Goal: Information Seeking & Learning: Learn about a topic

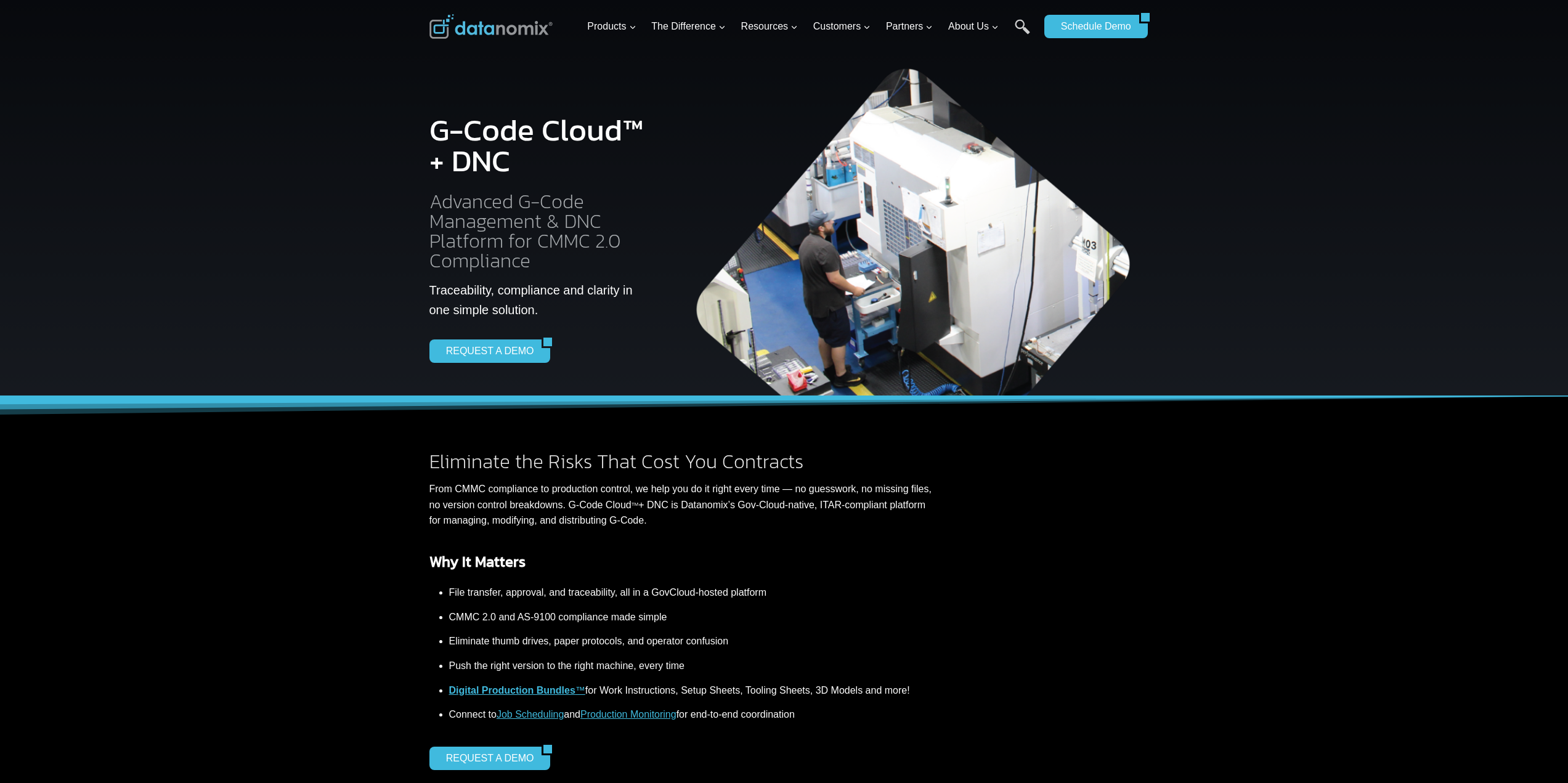
click at [520, 192] on h2 "Advanced G-Code Management & DNC Platform for CMMC 2.0 Compliance" at bounding box center [539, 231] width 220 height 79
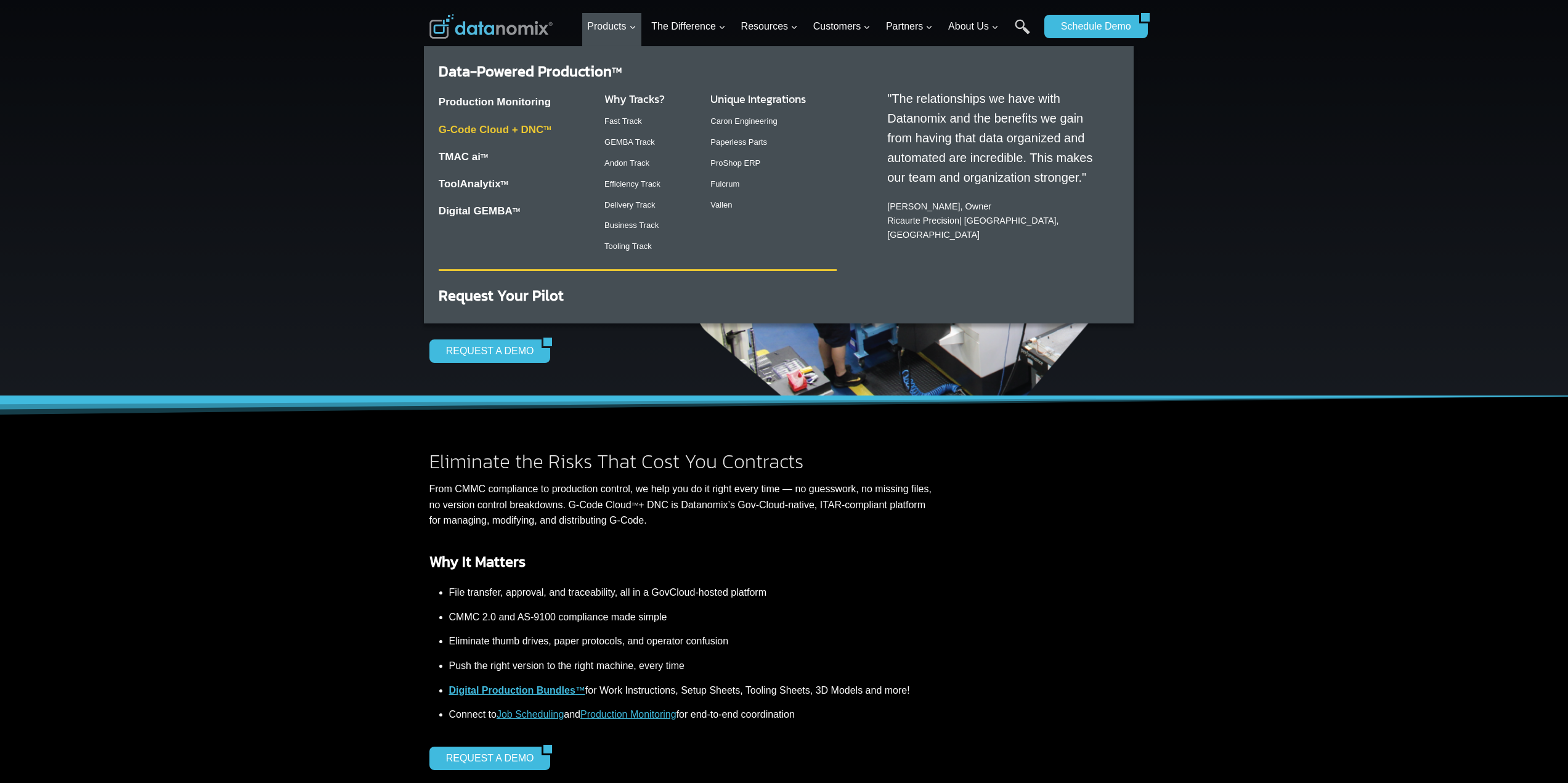
click at [503, 132] on link "G-Code Cloud + DNC TM" at bounding box center [495, 130] width 113 height 12
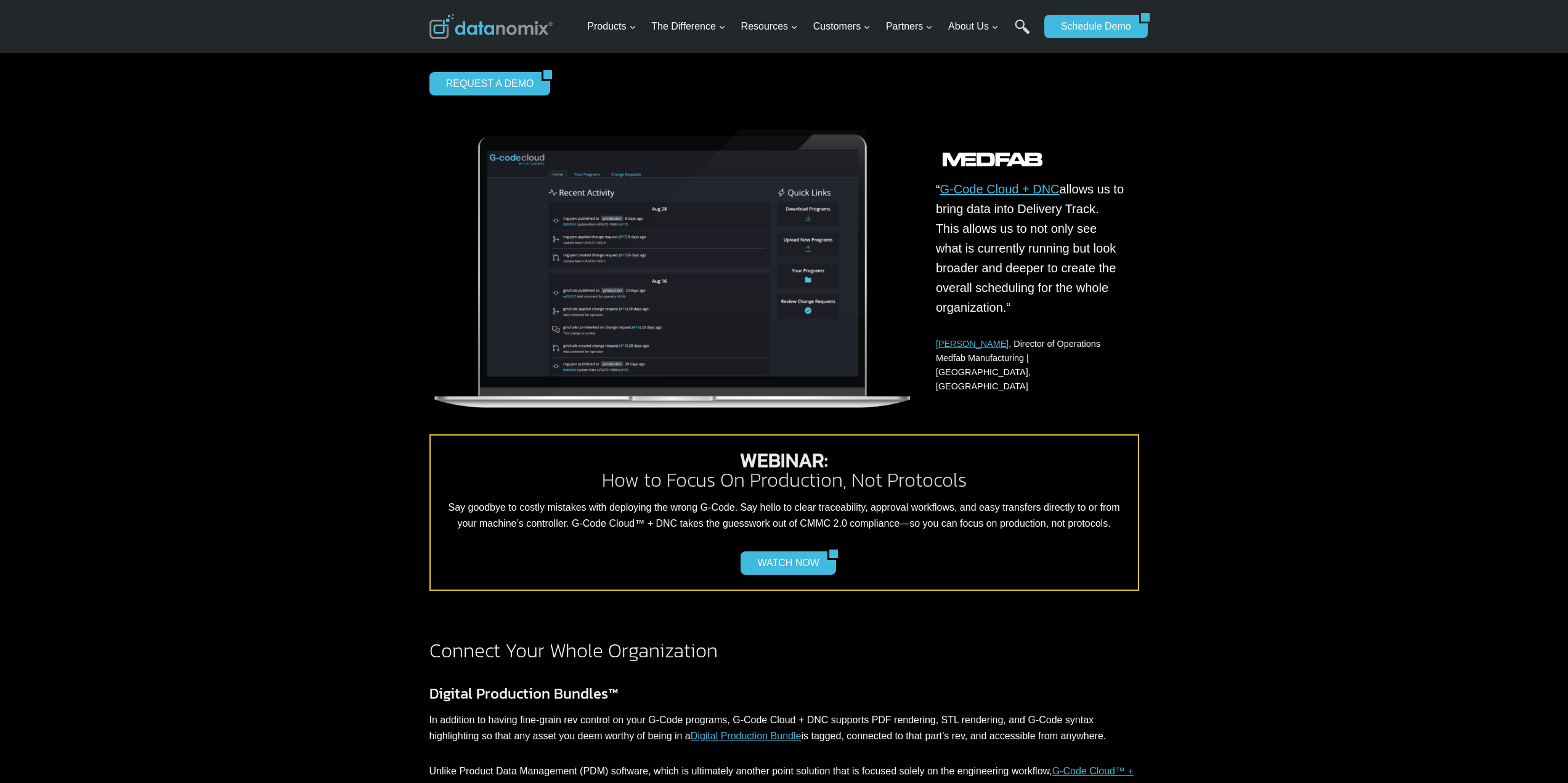
scroll to position [678, 0]
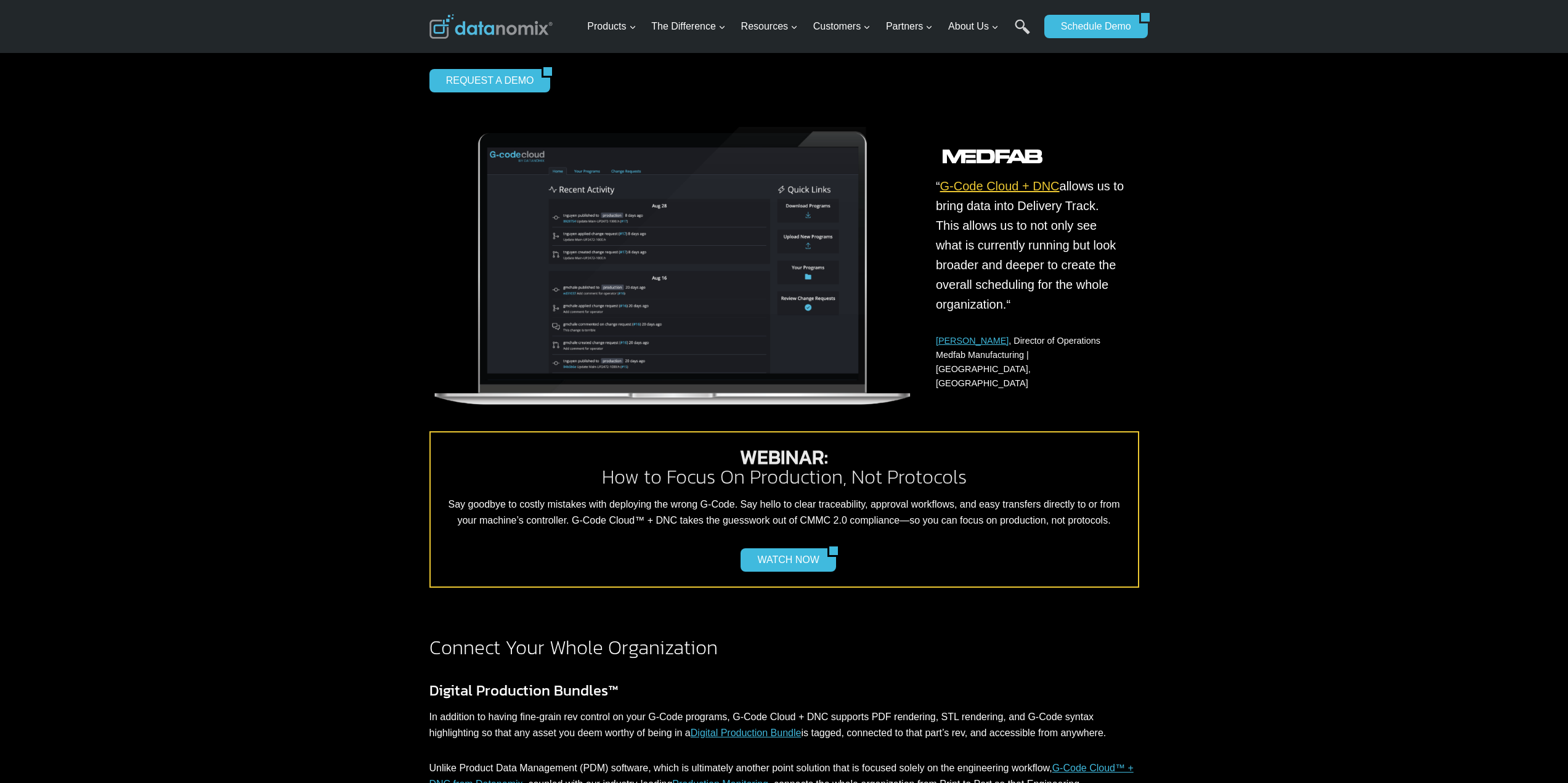
click at [1004, 181] on link "G-Code Cloud + DNC" at bounding box center [999, 186] width 119 height 13
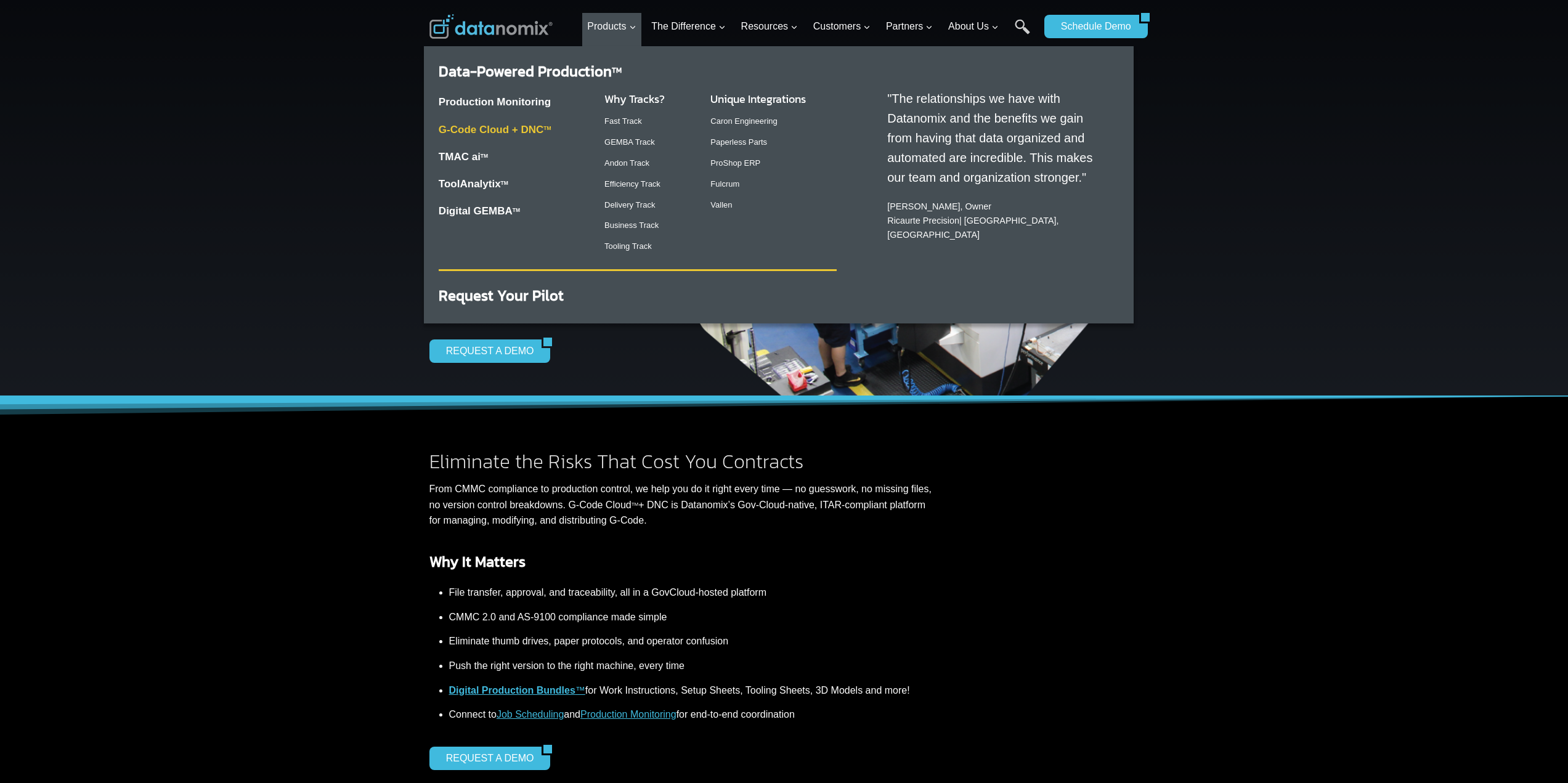
click at [497, 135] on link "G-Code Cloud + DNC TM" at bounding box center [495, 130] width 113 height 12
click at [517, 130] on link "G-Code Cloud + DNC TM" at bounding box center [495, 130] width 113 height 12
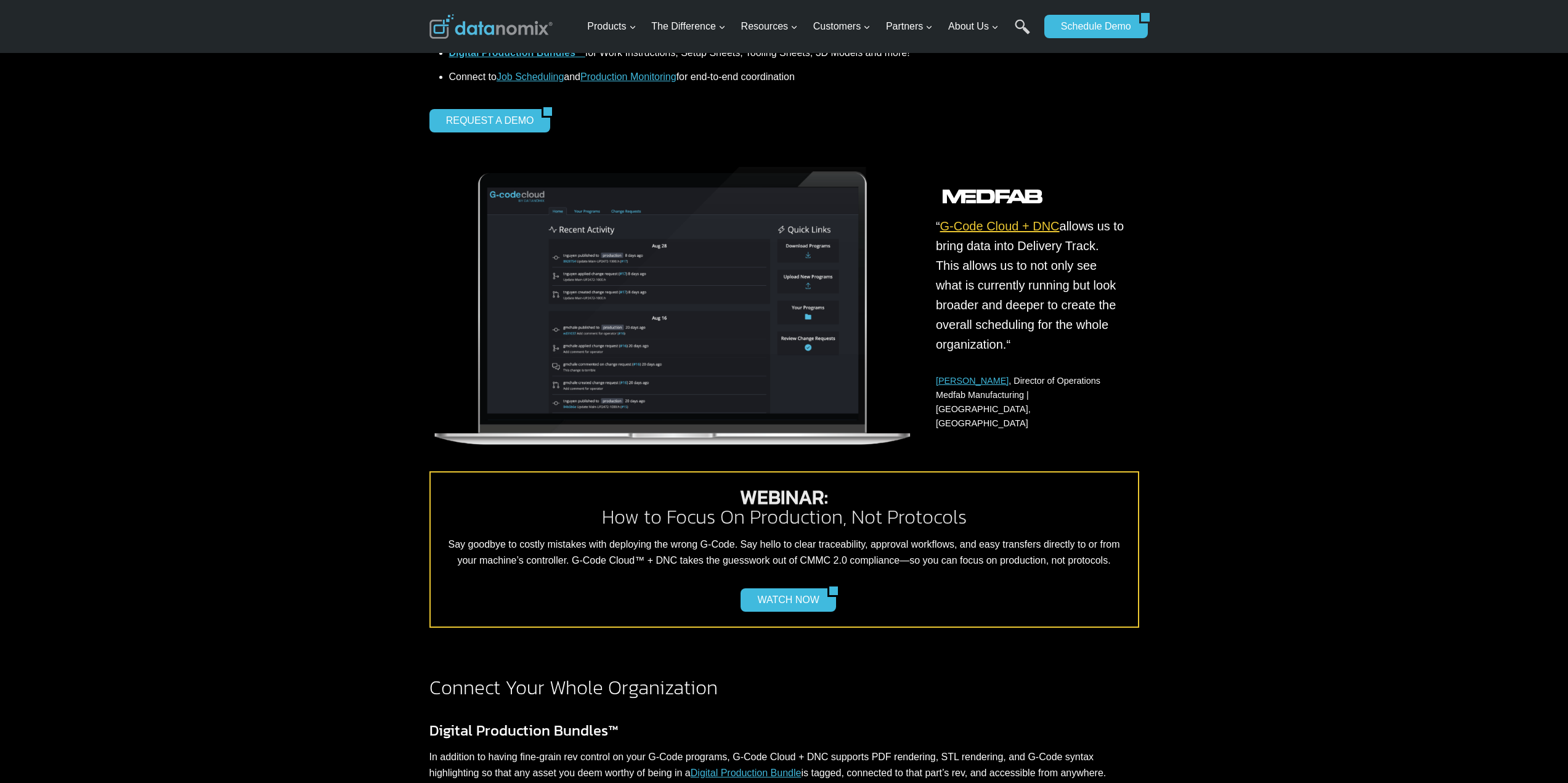
scroll to position [616, 0]
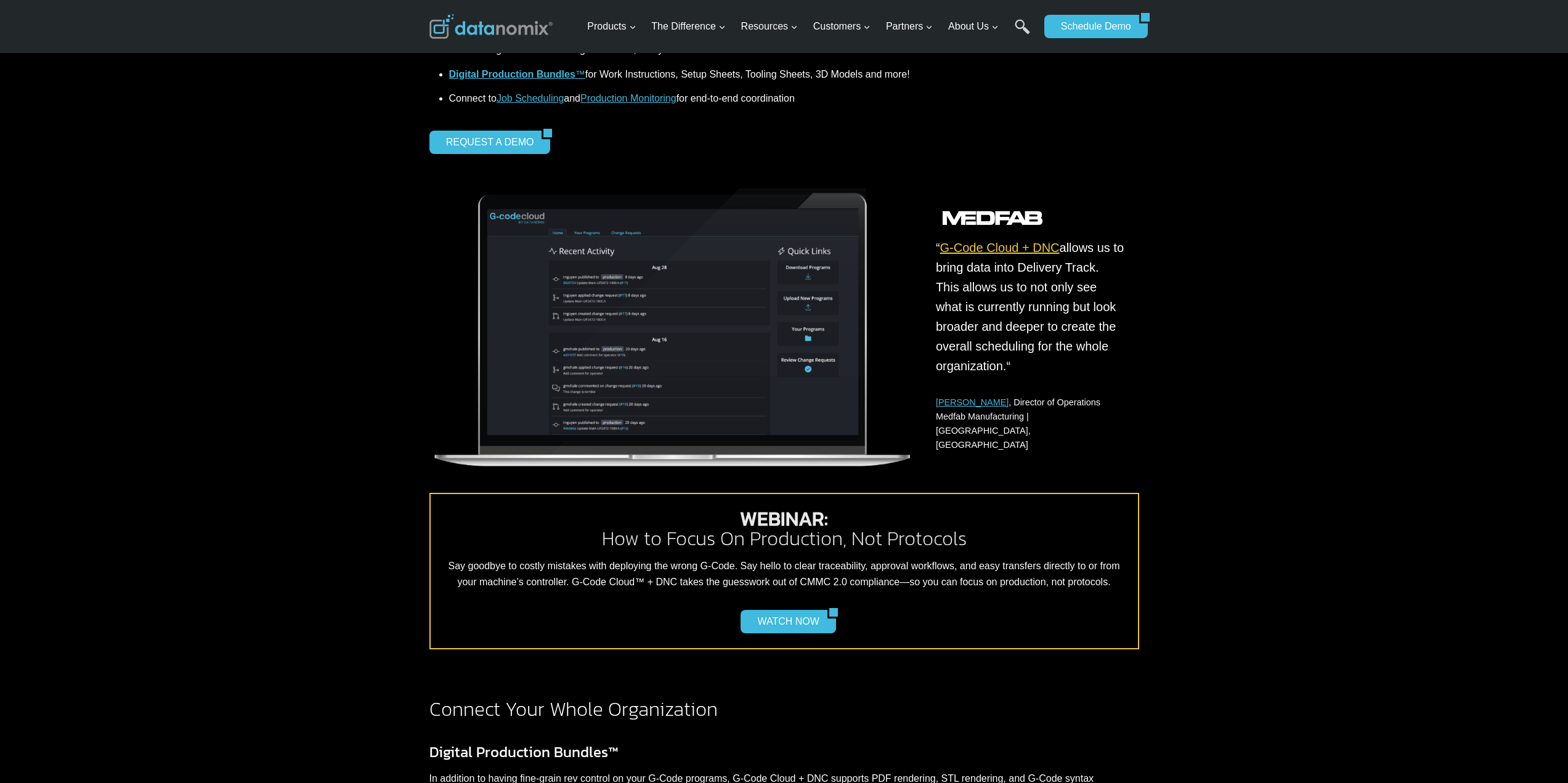
click at [993, 250] on link "G-Code Cloud + DNC" at bounding box center [999, 248] width 119 height 13
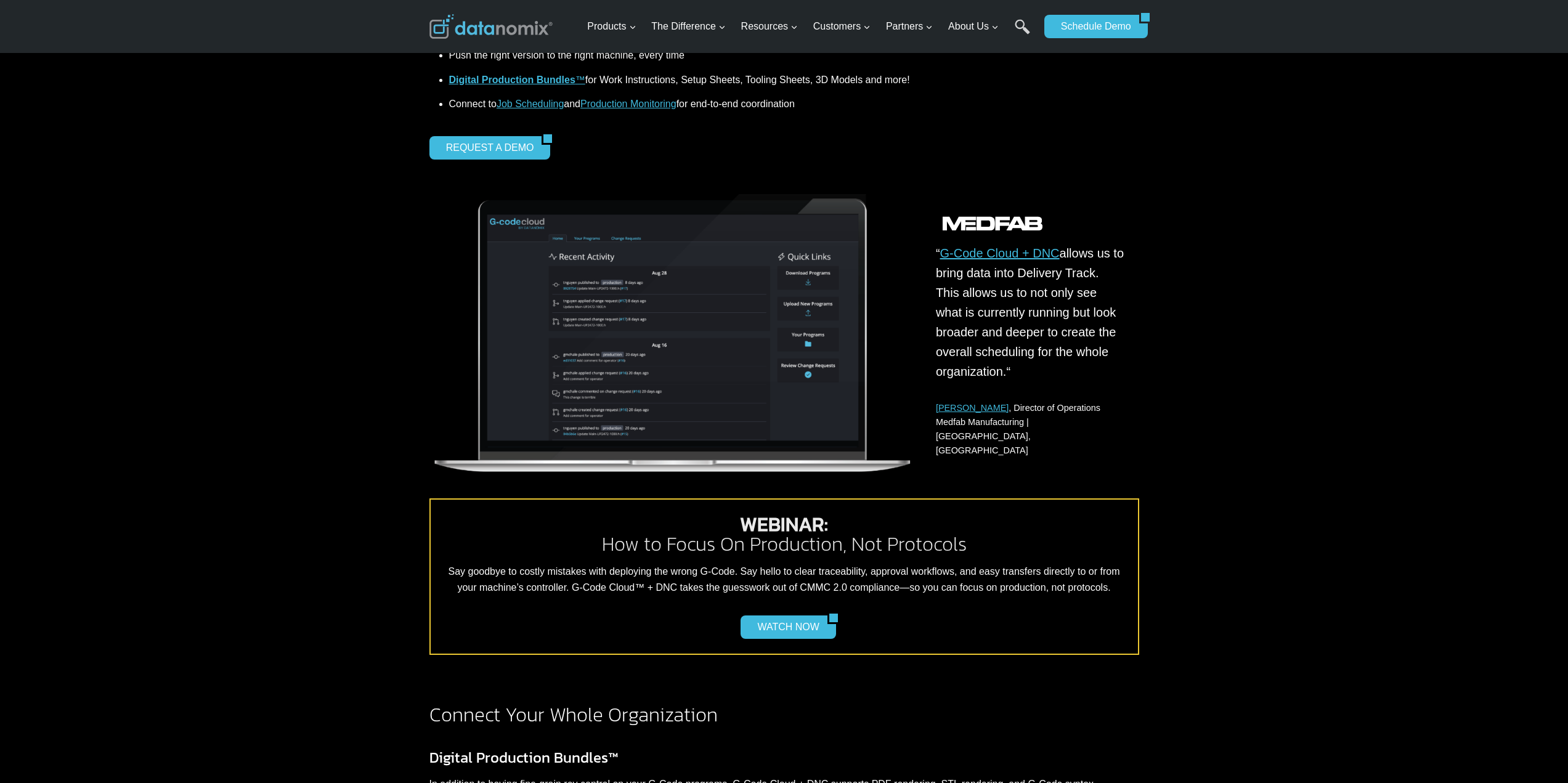
scroll to position [616, 0]
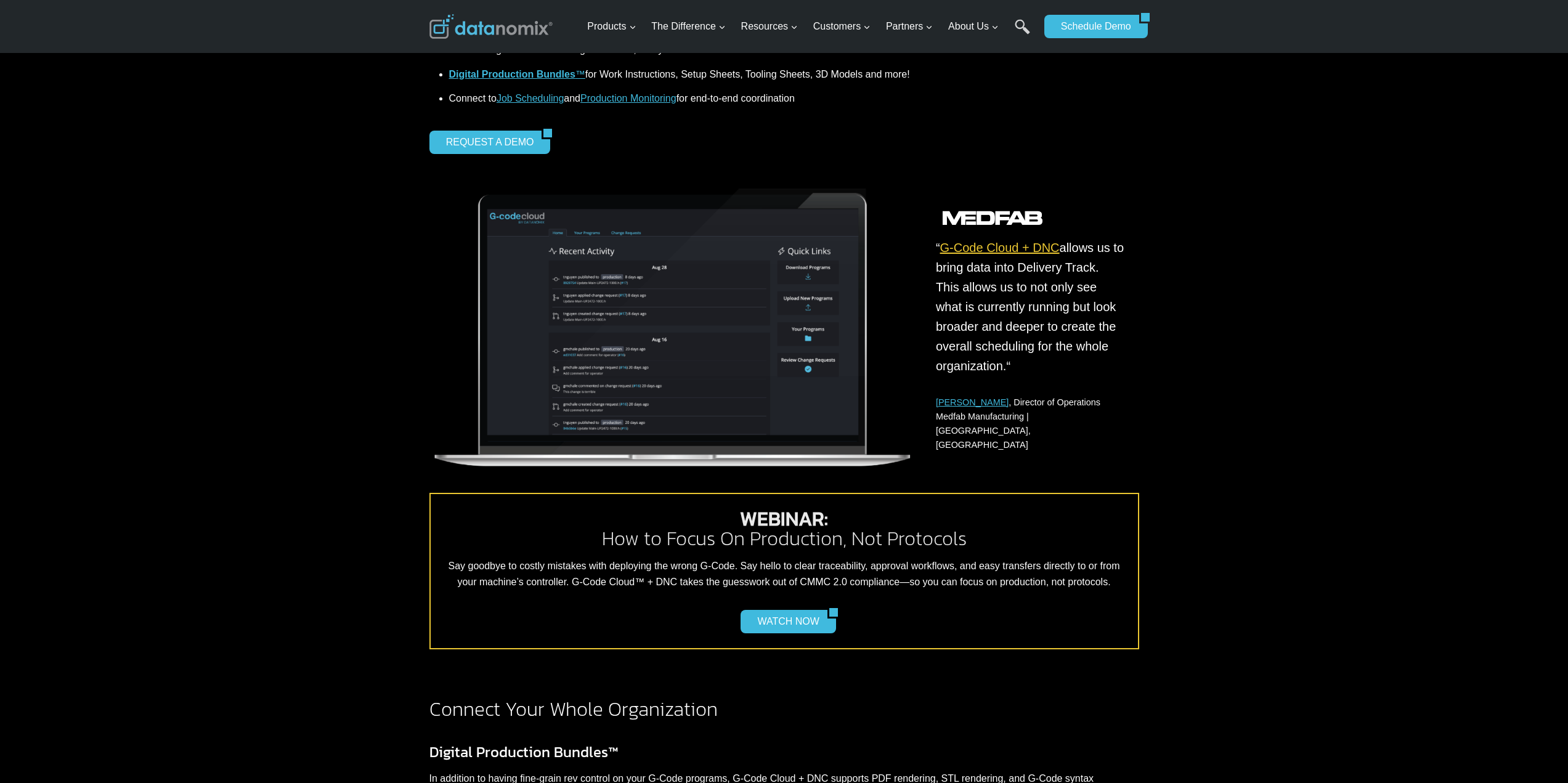
click at [1004, 252] on link "G-Code Cloud + DNC" at bounding box center [999, 248] width 119 height 13
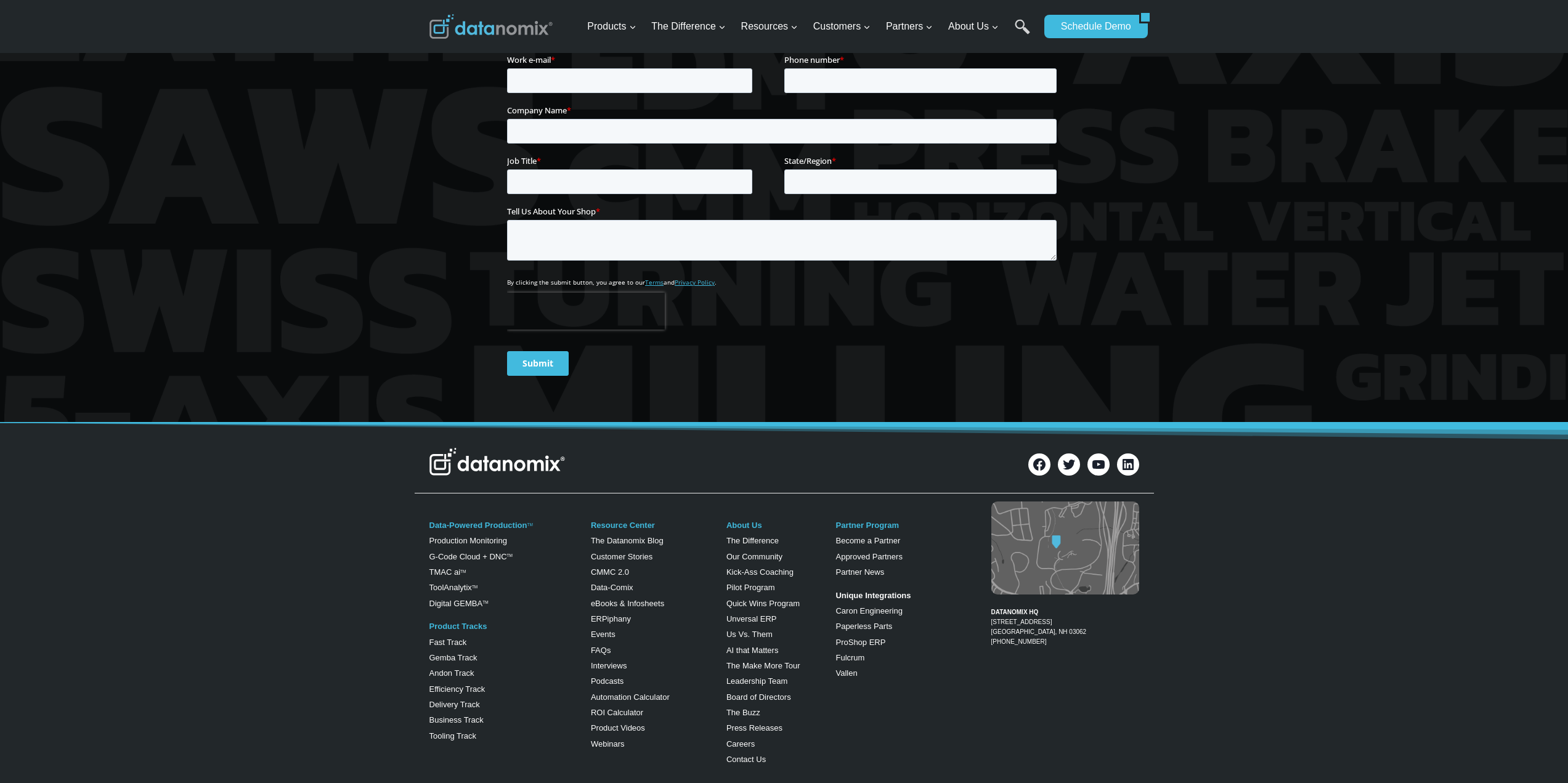
scroll to position [1970, 0]
